Goal: Task Accomplishment & Management: Manage account settings

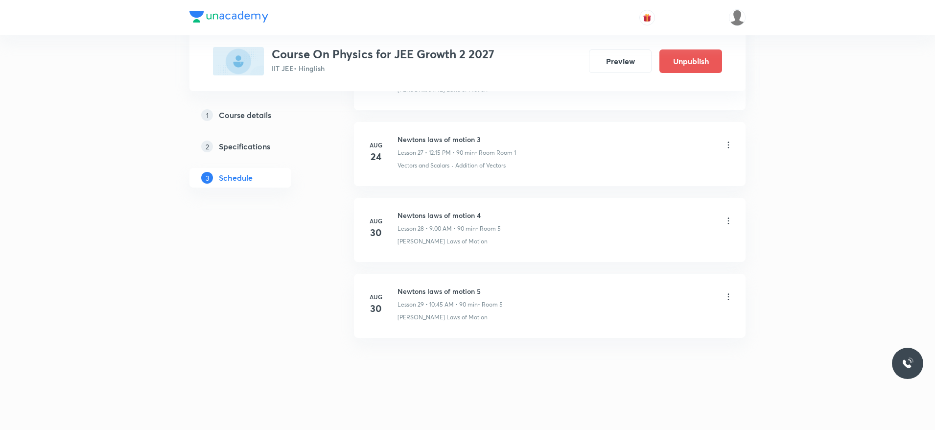
click at [727, 296] on icon at bounding box center [729, 297] width 10 height 10
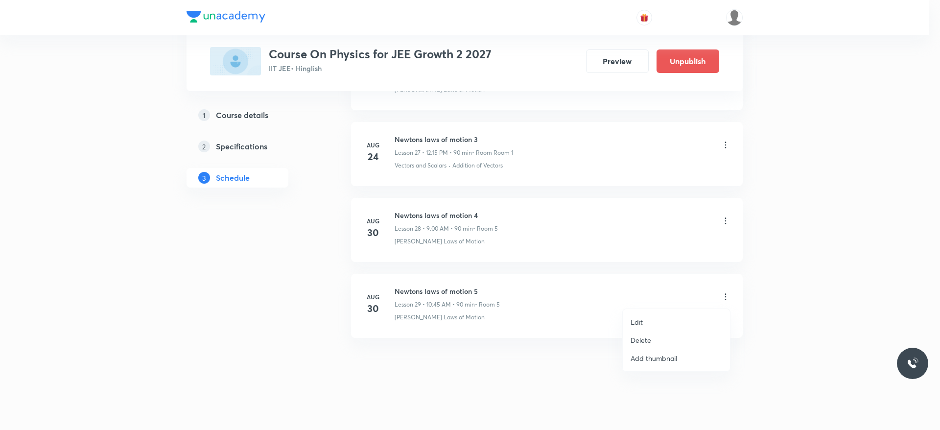
click at [640, 317] on p "Edit" at bounding box center [637, 322] width 12 height 10
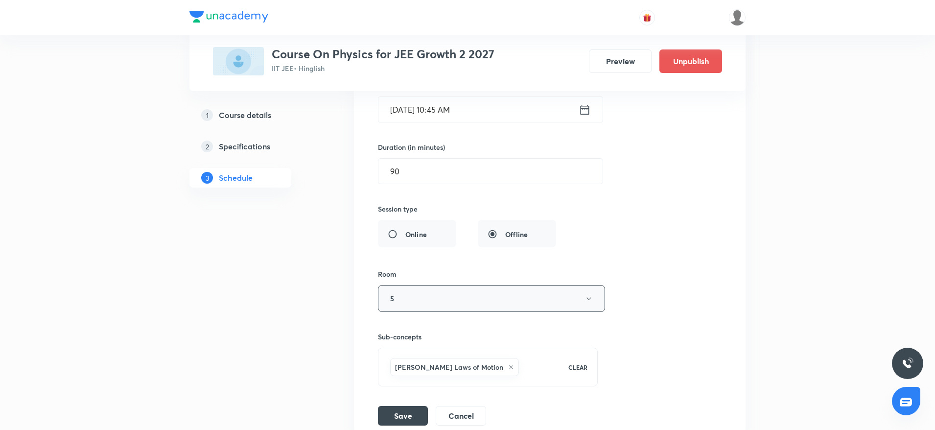
scroll to position [2219, 0]
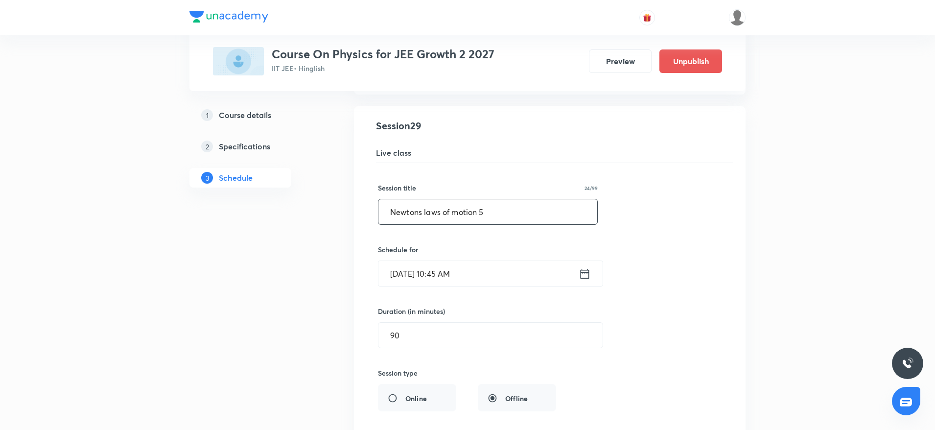
click at [414, 216] on input "Newtons laws of motion 5" at bounding box center [488, 211] width 219 height 25
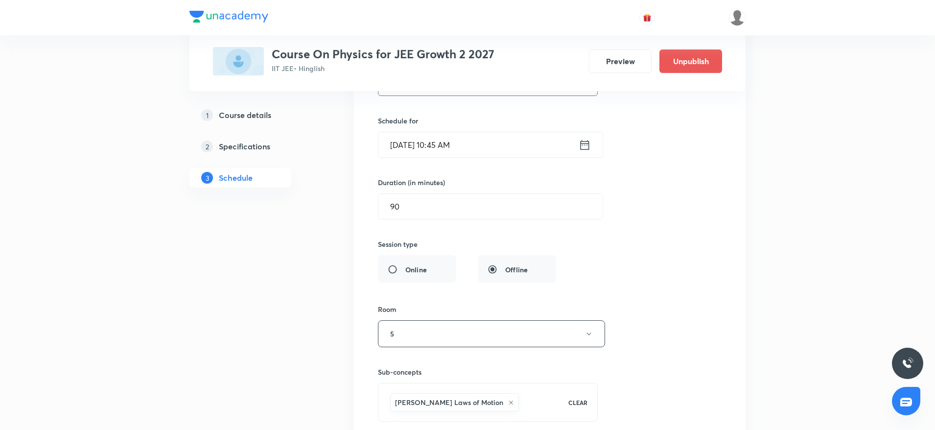
scroll to position [2483, 0]
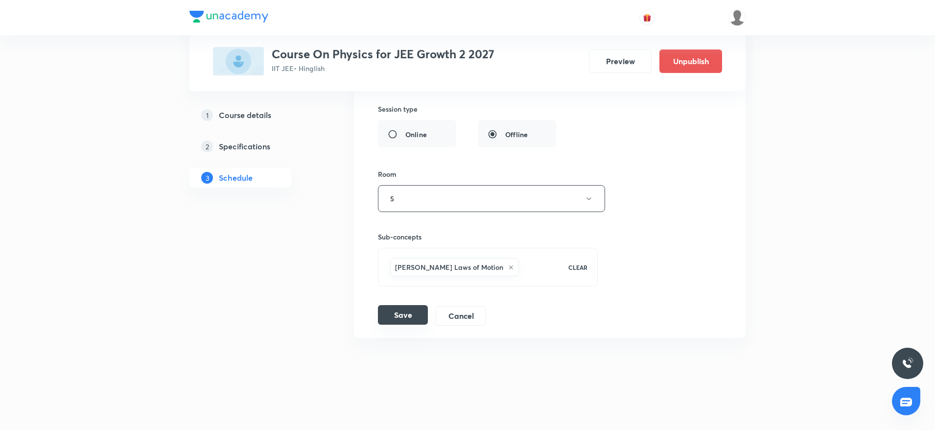
type input "Work, Power and Energy"
click at [393, 312] on button "Save" at bounding box center [403, 315] width 50 height 20
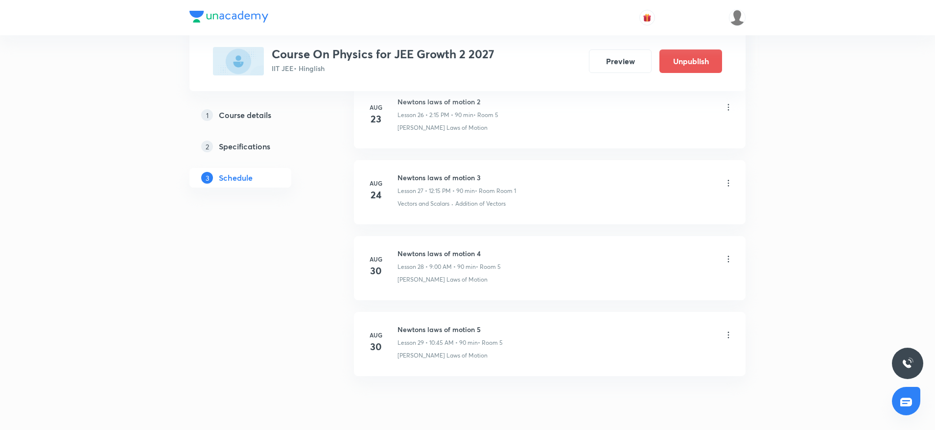
scroll to position [2047, 0]
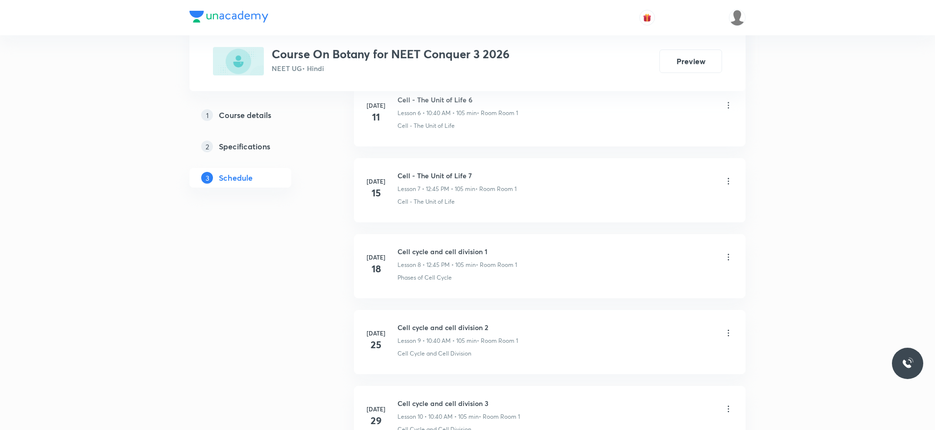
scroll to position [1645, 0]
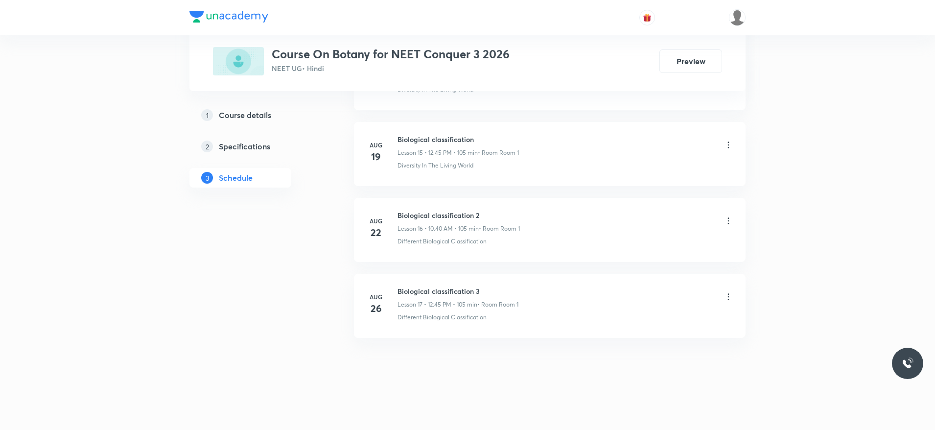
click at [434, 286] on h6 "Biological classification 3" at bounding box center [458, 291] width 121 height 10
copy h6 "Biological classification 3"
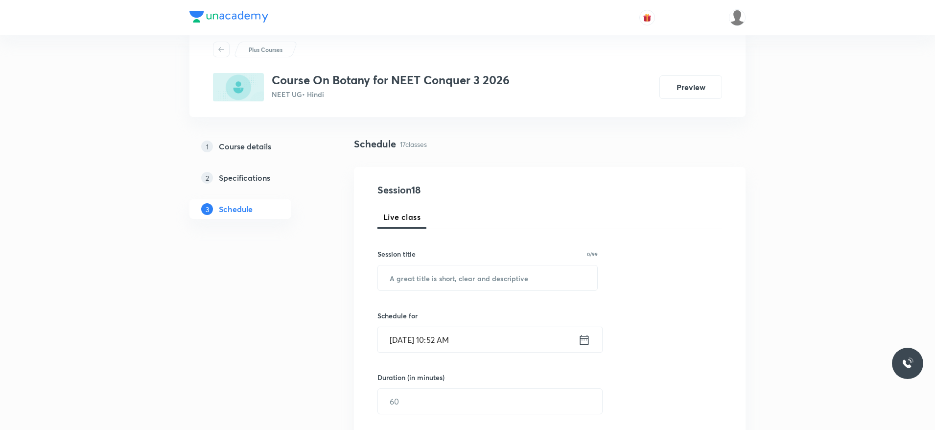
scroll to position [0, 0]
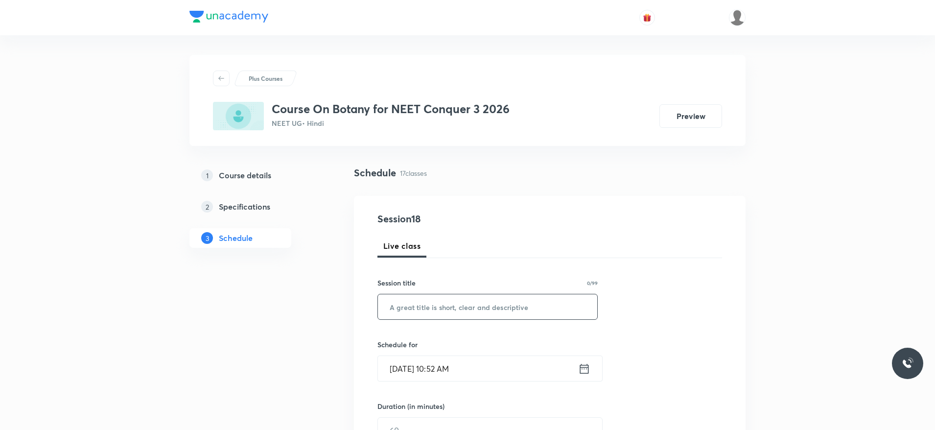
click at [427, 315] on input "text" at bounding box center [487, 306] width 219 height 25
paste input "Biological classification 3"
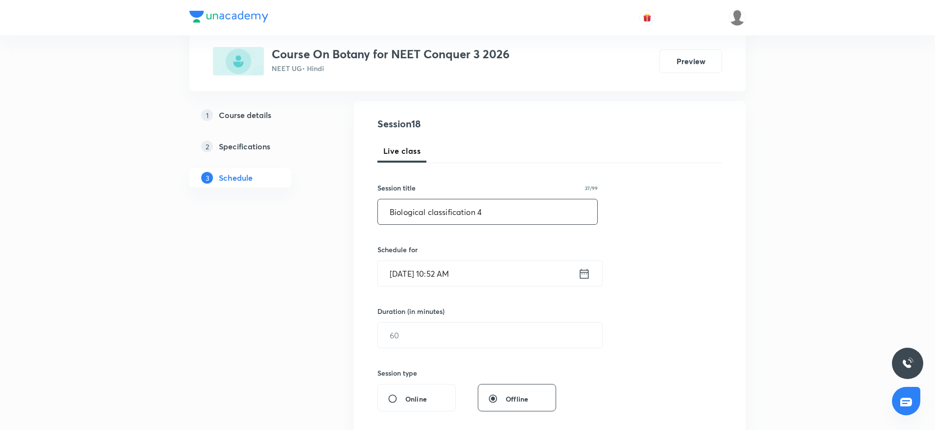
scroll to position [95, 0]
type input "Biological classification 4"
click at [513, 275] on input "[DATE] 10:52 AM" at bounding box center [478, 273] width 200 height 25
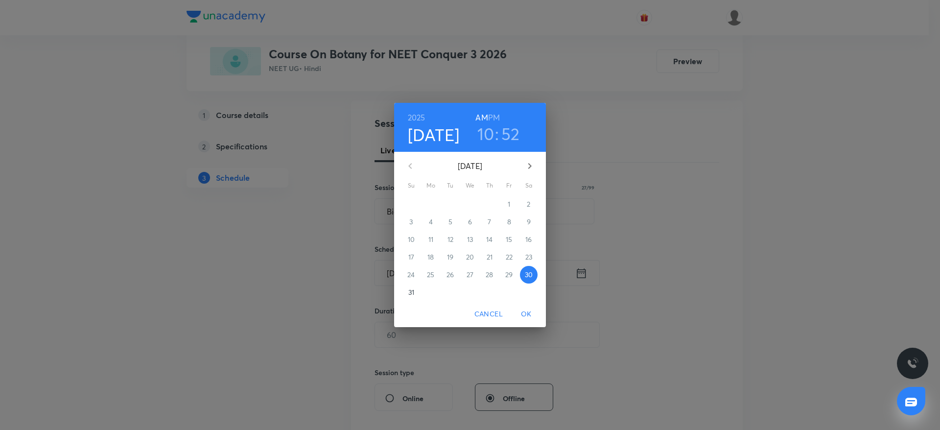
click at [516, 133] on h3 "52" at bounding box center [510, 133] width 19 height 21
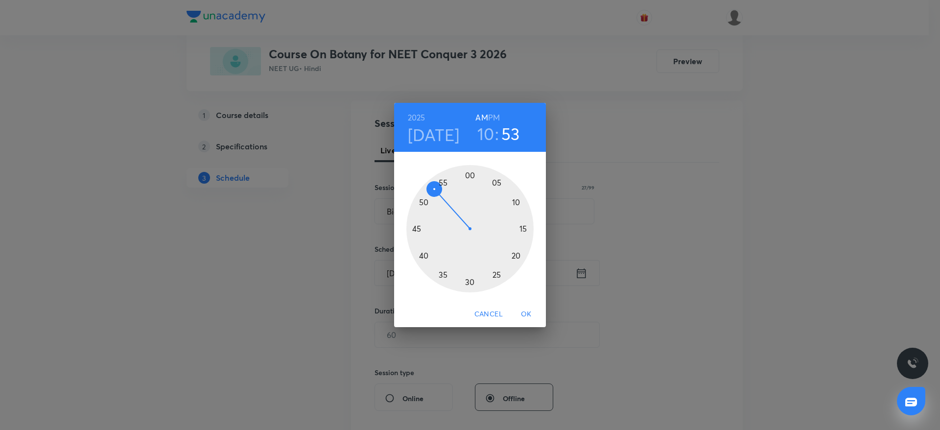
drag, startPoint x: 431, startPoint y: 193, endPoint x: 434, endPoint y: 188, distance: 6.4
click at [434, 188] on div at bounding box center [469, 228] width 127 height 127
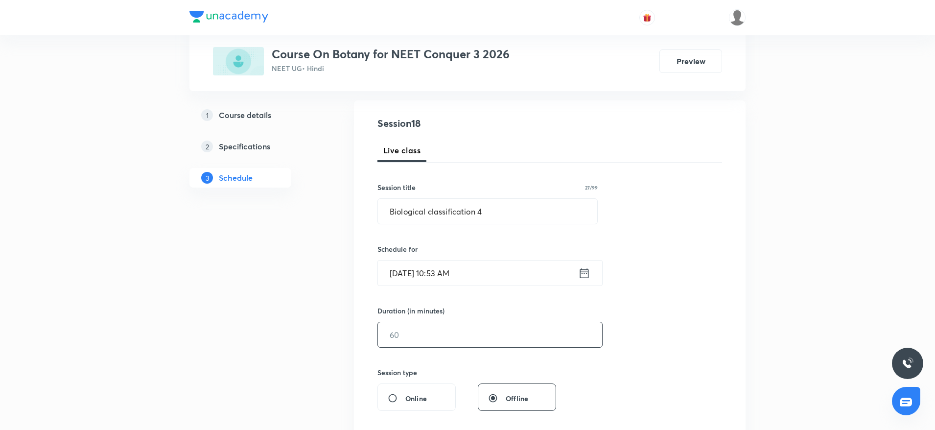
click at [413, 339] on input "text" at bounding box center [490, 334] width 224 height 25
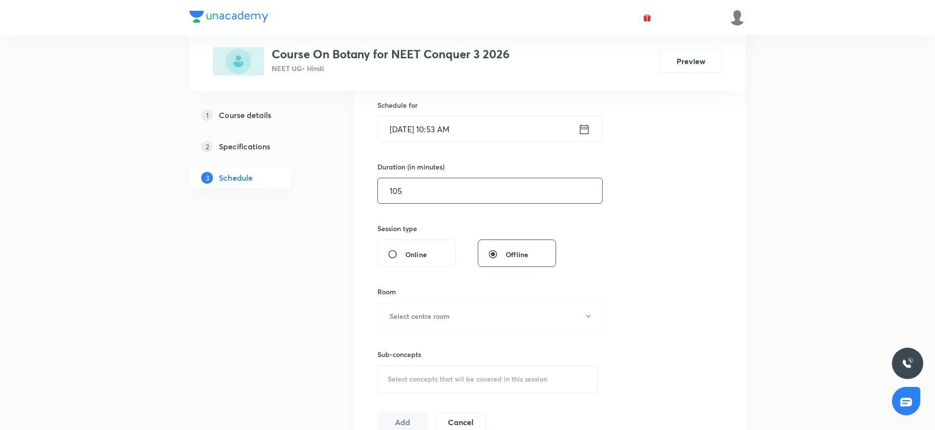
scroll to position [240, 0]
type input "105"
click at [420, 327] on button "Select centre room" at bounding box center [491, 315] width 227 height 27
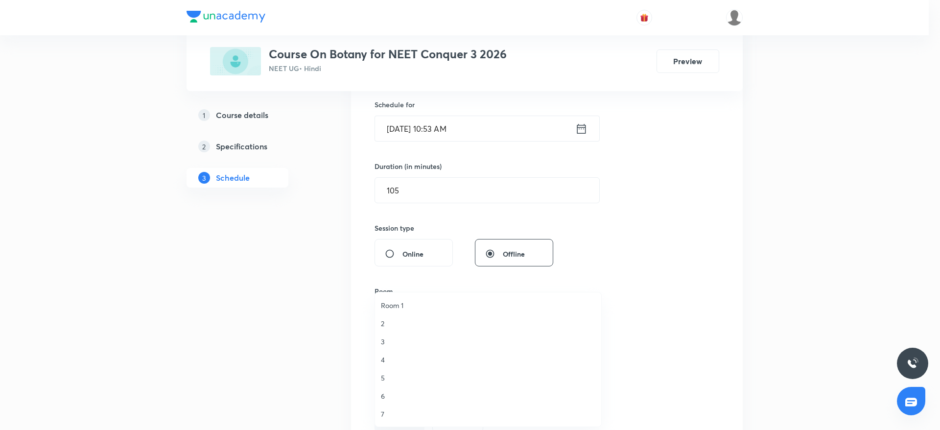
click at [387, 395] on span "6" at bounding box center [488, 396] width 214 height 10
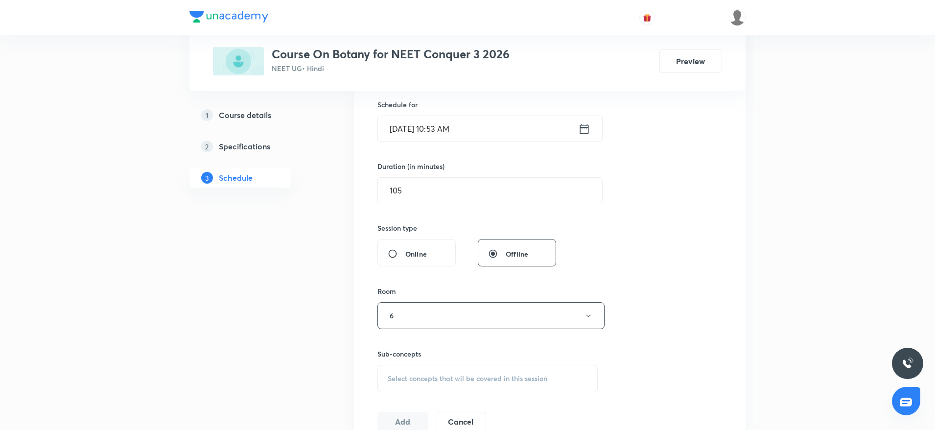
click at [405, 375] on span "Select concepts that wil be covered in this session" at bounding box center [468, 379] width 160 height 8
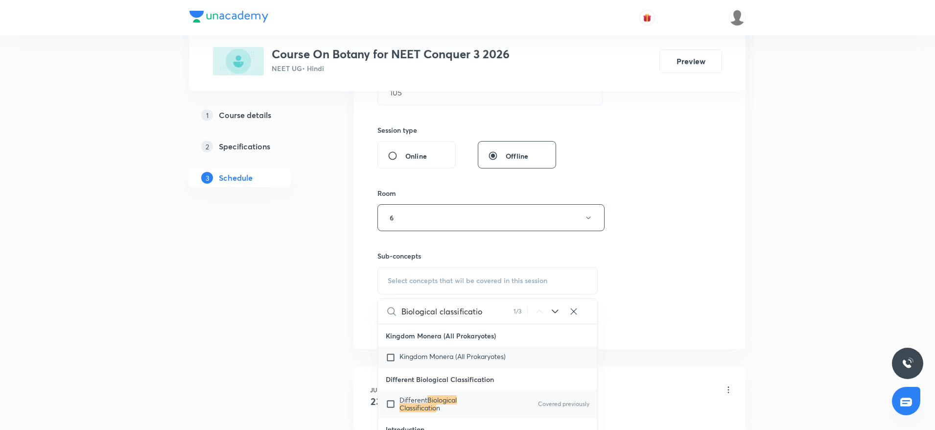
scroll to position [15546, 0]
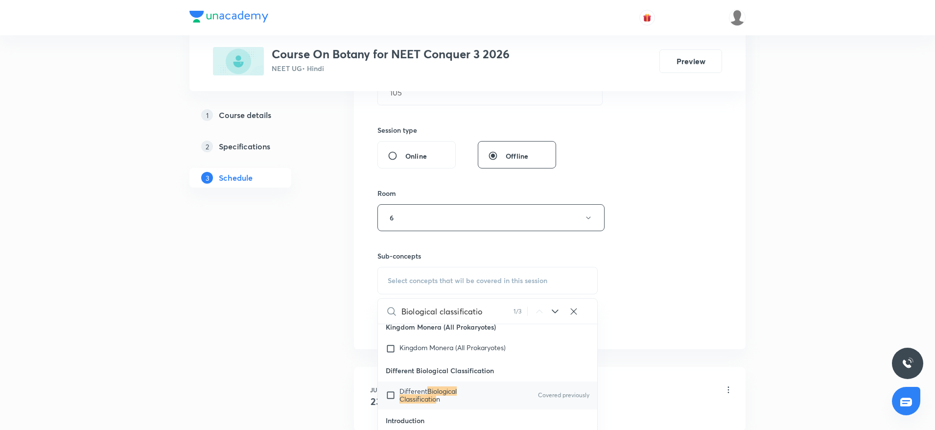
type input "Biological classificatio"
click at [457, 395] on div "Different Biological Classificatio n Covered previously" at bounding box center [487, 394] width 219 height 27
checkbox input "true"
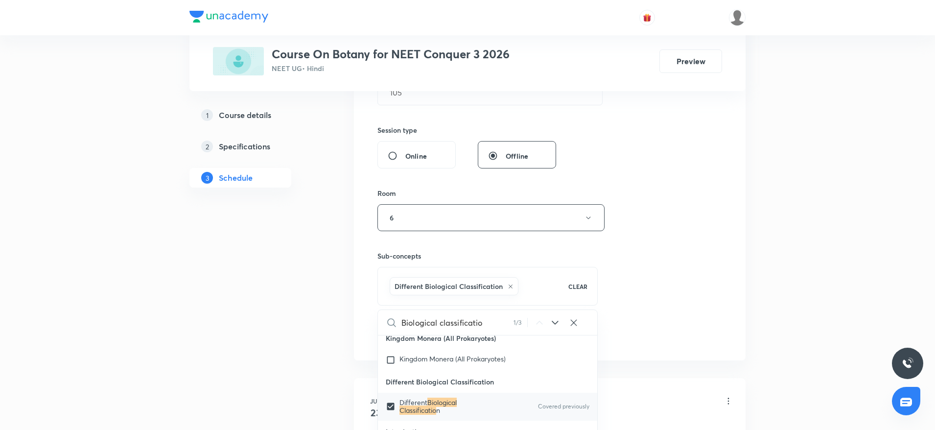
click at [683, 243] on div "Session 18 Live class Session title 27/99 Biological classification 4 ​ Schedul…" at bounding box center [550, 109] width 345 height 471
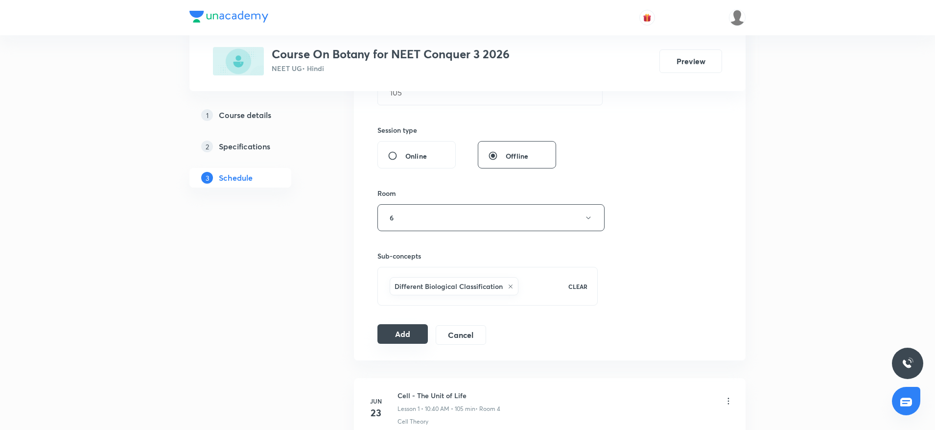
click at [387, 330] on button "Add" at bounding box center [403, 334] width 50 height 20
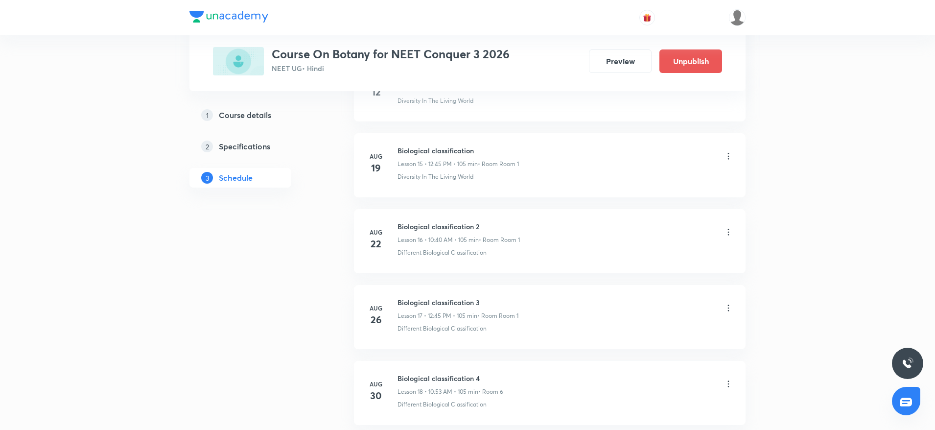
scroll to position [1271, 0]
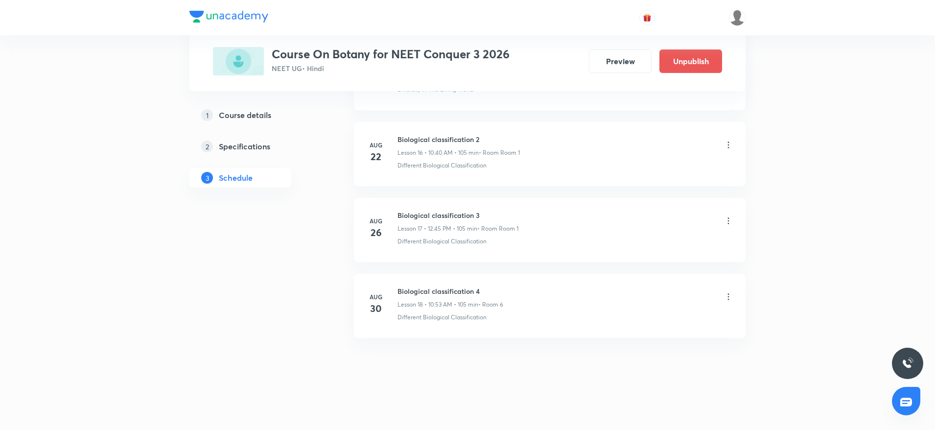
click at [453, 287] on h6 "Biological classification 4" at bounding box center [451, 291] width 106 height 10
click at [450, 285] on li "[DATE] Biological classification 4 Lesson 18 • 10:53 AM • 105 min • Room 6 Diff…" at bounding box center [550, 306] width 392 height 64
drag, startPoint x: 450, startPoint y: 285, endPoint x: 805, endPoint y: 248, distance: 357.4
